Goal: Communication & Community: Participate in discussion

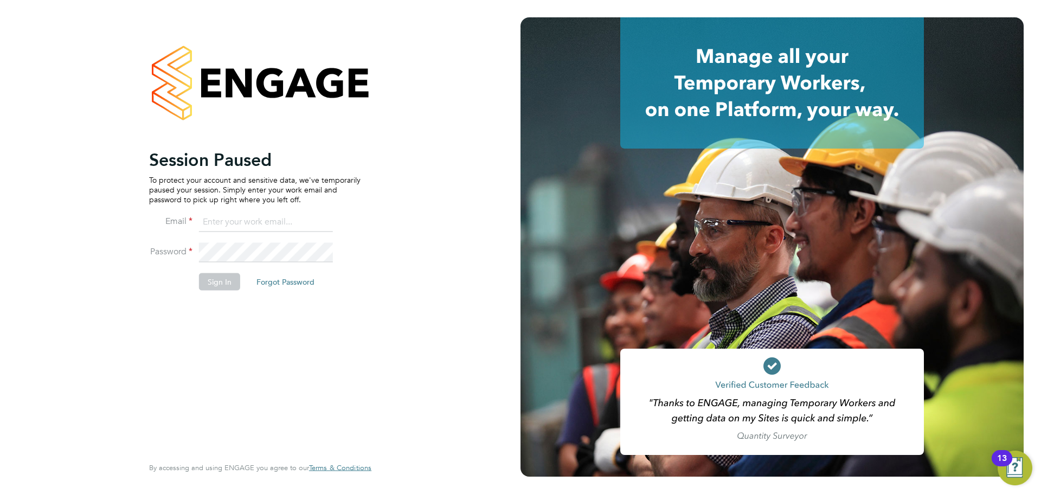
type input "[PERSON_NAME][EMAIL_ADDRESS][DOMAIN_NAME]"
click at [217, 287] on button "Sign In" at bounding box center [219, 281] width 41 height 17
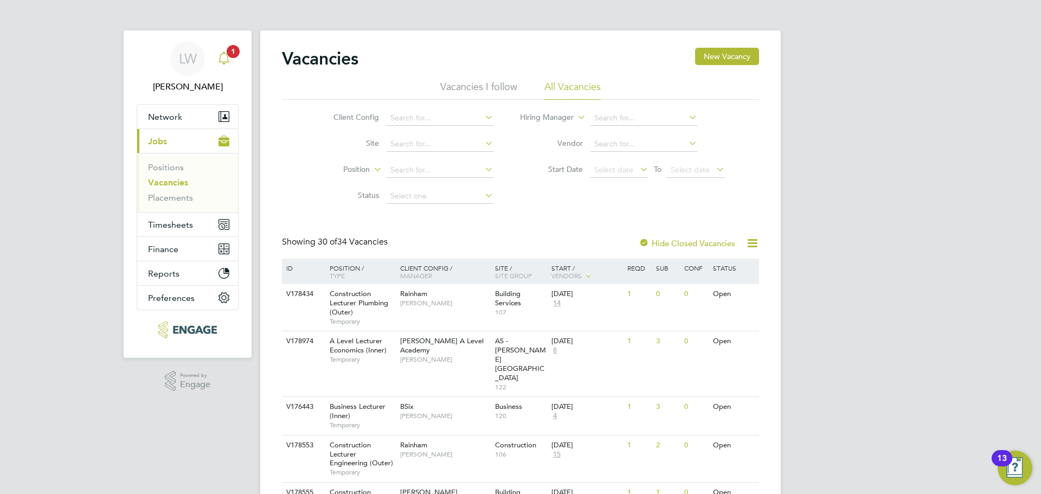
click at [226, 58] on icon "Main navigation" at bounding box center [223, 58] width 13 height 13
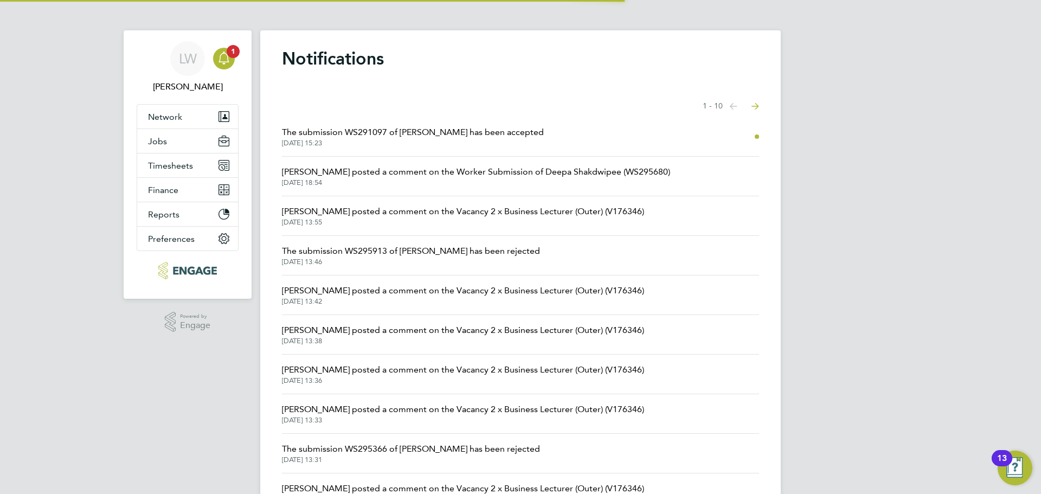
scroll to position [58, 0]
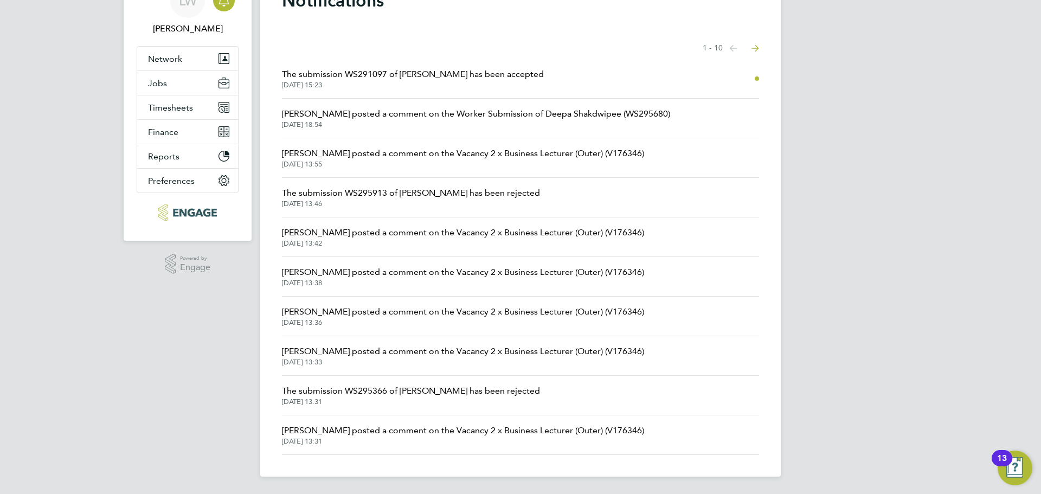
click at [738, 48] on icon "Select page of notifications list" at bounding box center [734, 48] width 8 height 7
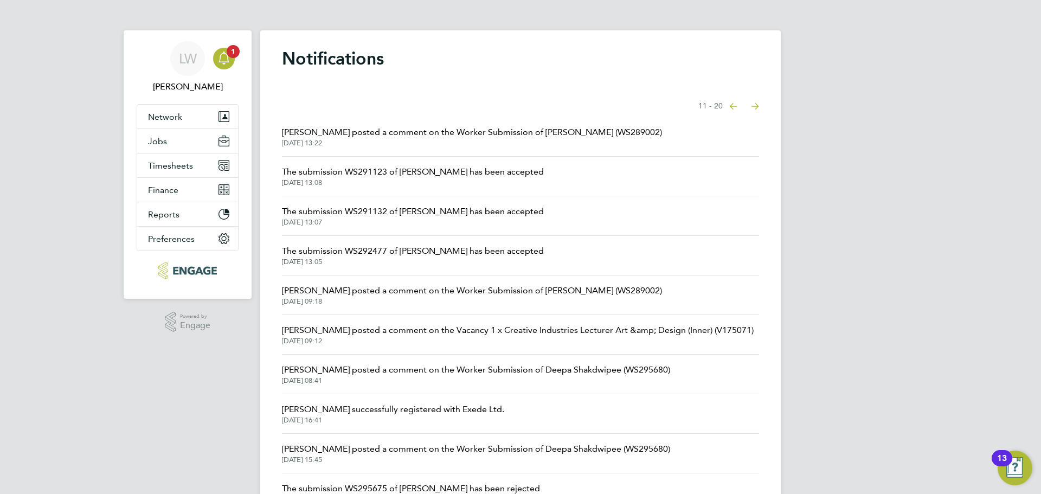
click at [463, 136] on span "John Waite posted a comment on the Worker Submission of Junaid Kazmi (WS289002)" at bounding box center [472, 132] width 380 height 13
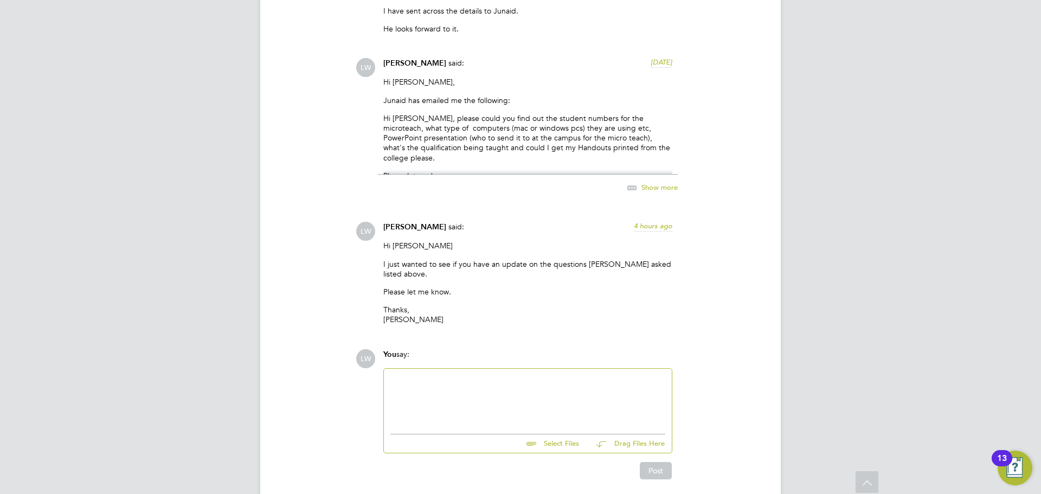
scroll to position [1929, 0]
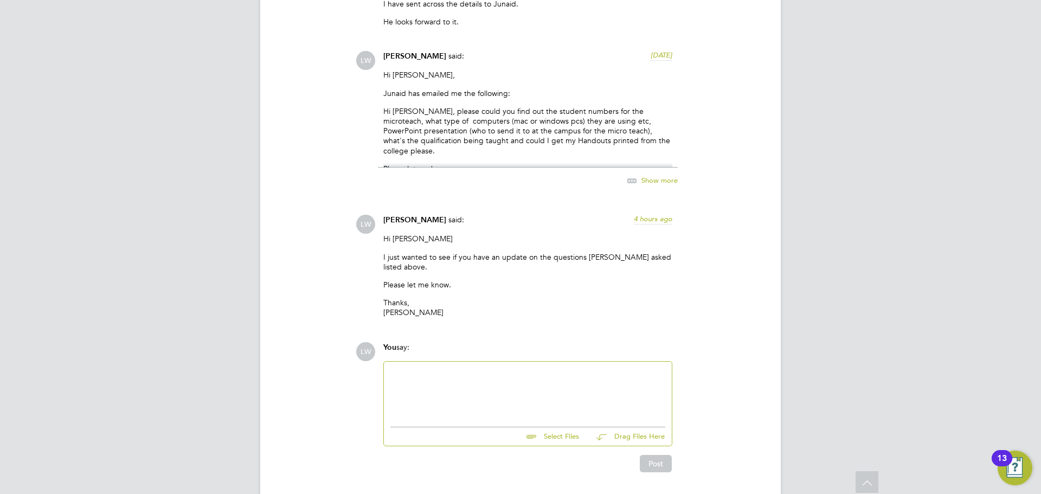
click at [642, 181] on span "Show more" at bounding box center [660, 180] width 36 height 9
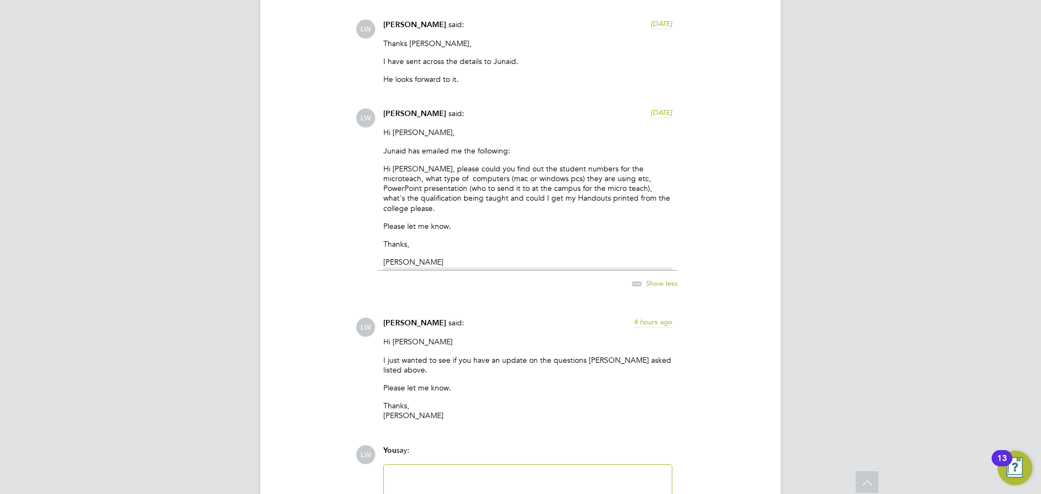
scroll to position [1712, 0]
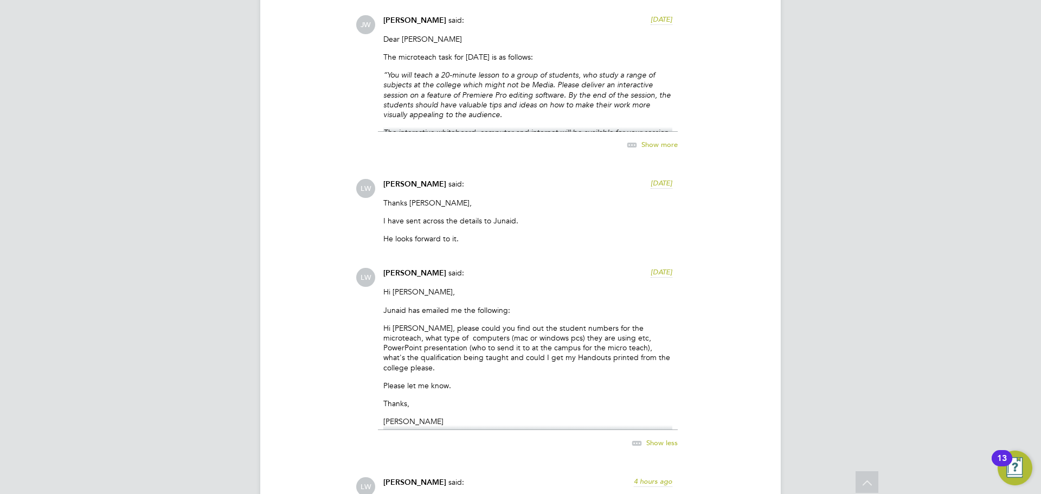
click at [658, 150] on div "Show more" at bounding box center [641, 145] width 74 height 14
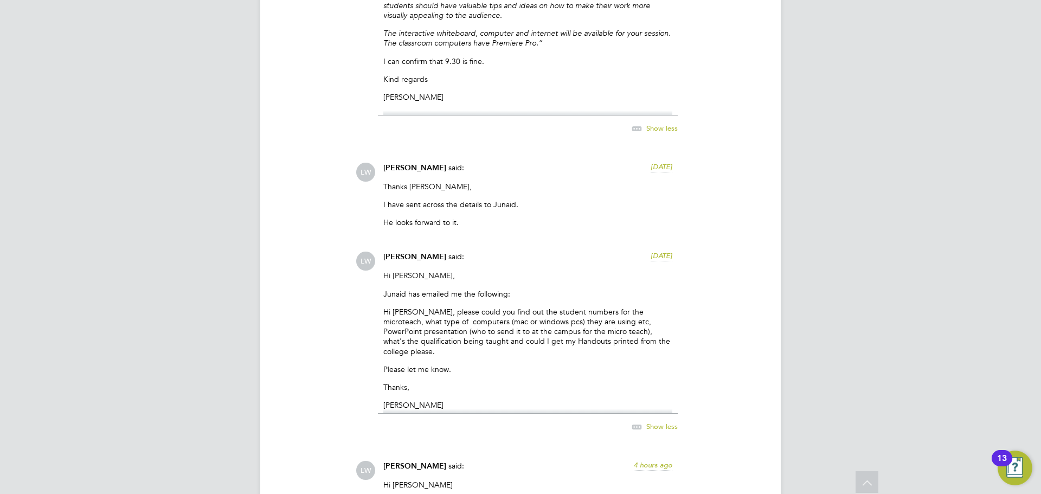
scroll to position [1875, 0]
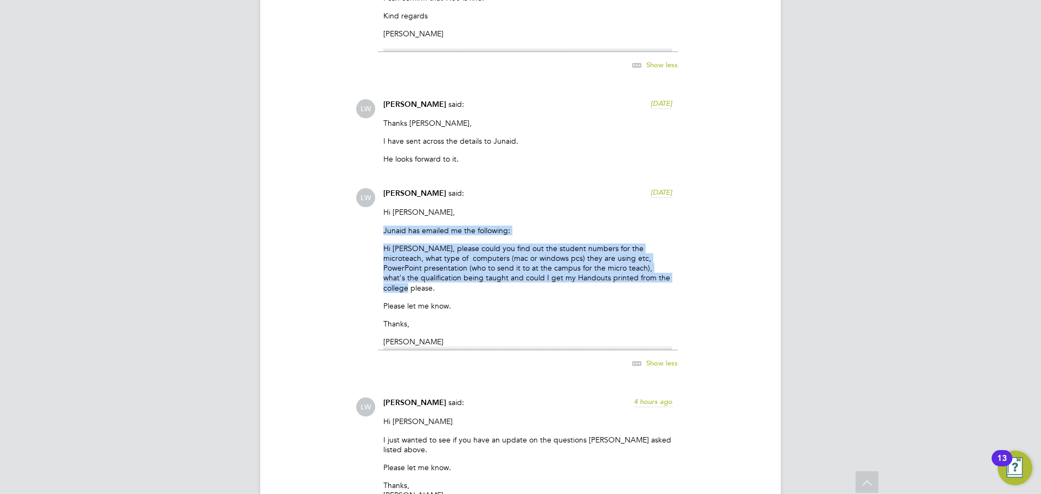
drag, startPoint x: 622, startPoint y: 275, endPoint x: 387, endPoint y: 229, distance: 239.3
click at [381, 230] on div "Louis Warner said: 4 days ago Hi John, Junaid has emailed me the following: Hi …" at bounding box center [528, 284] width 300 height 193
copy div "Junaid has emailed me the following: Hi Louis, please could you find out the st…"
